Goal: Feedback & Contribution: Leave review/rating

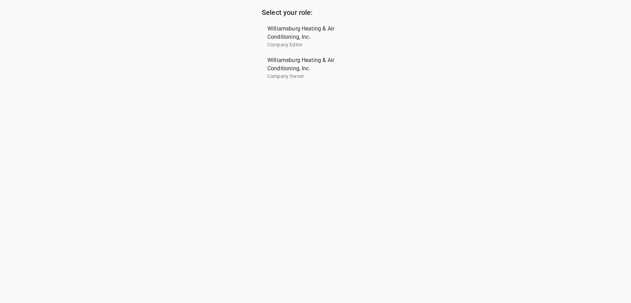
drag, startPoint x: 0, startPoint y: 0, endPoint x: 292, endPoint y: 67, distance: 300.1
click at [292, 67] on span "Williamsburg Heating & Air Conditioning, Inc." at bounding box center [313, 64] width 91 height 17
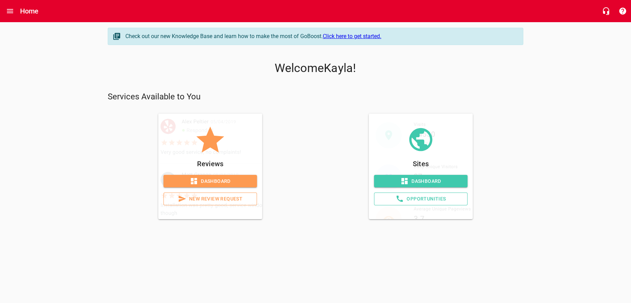
click at [224, 206] on link "New Review Request" at bounding box center [211, 199] width 94 height 13
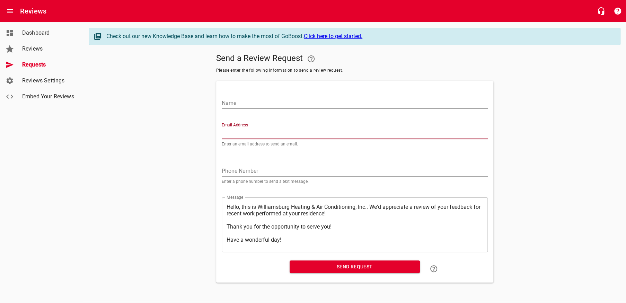
paste input "[EMAIL_ADDRESS][DOMAIN_NAME]"
type input "[EMAIL_ADDRESS][DOMAIN_NAME]"
click at [283, 104] on input "Name" at bounding box center [355, 103] width 266 height 11
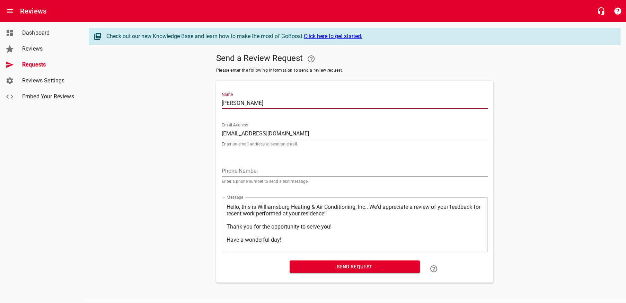
click at [283, 104] on input "[PERSON_NAME]" at bounding box center [355, 103] width 266 height 11
click at [277, 102] on input "[PERSON_NAME]" at bounding box center [355, 103] width 266 height 11
type input "[PERSON_NAME]"
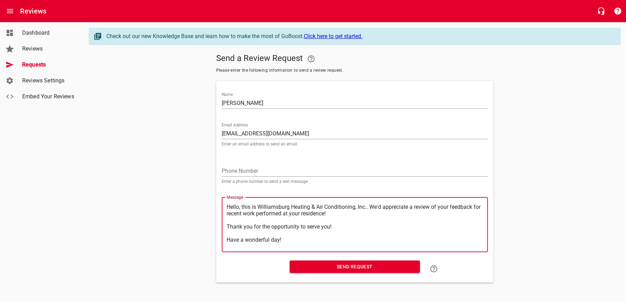
type textarea "Hello, this is Williamsburg Heating & Air Conditioning, Inc. We'd appreciate a …"
click at [390, 271] on span "Send Request" at bounding box center [354, 267] width 119 height 9
